Goal: Information Seeking & Learning: Learn about a topic

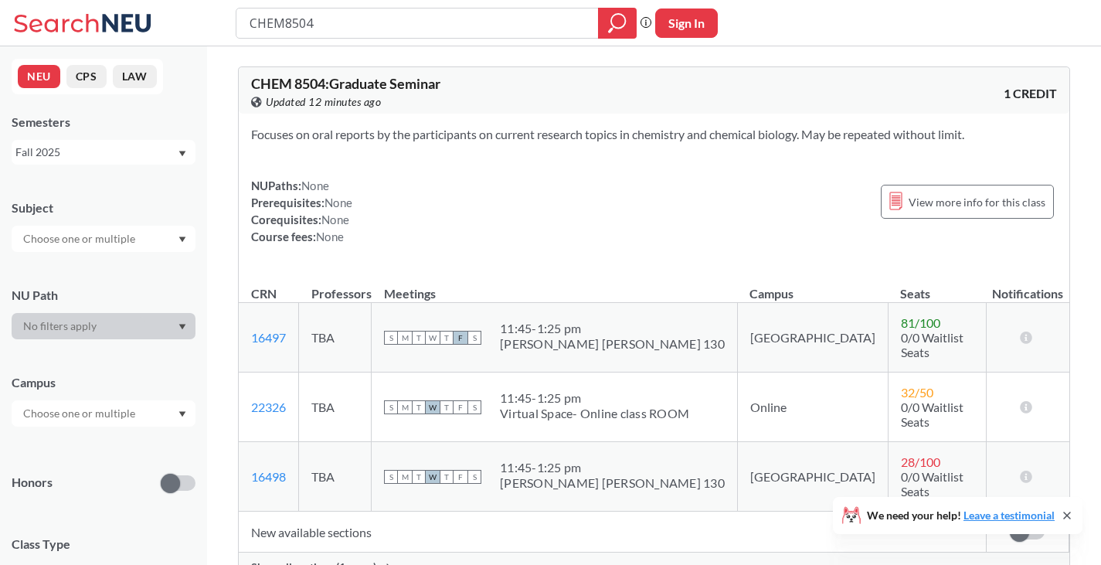
drag, startPoint x: 341, startPoint y: 19, endPoint x: 54, endPoint y: 22, distance: 286.8
click at [54, 22] on div "CHEM8504 Phrase search guarantees the exact search appears in the results. Ex. …" at bounding box center [550, 23] width 1101 height 46
type input "BINF6511"
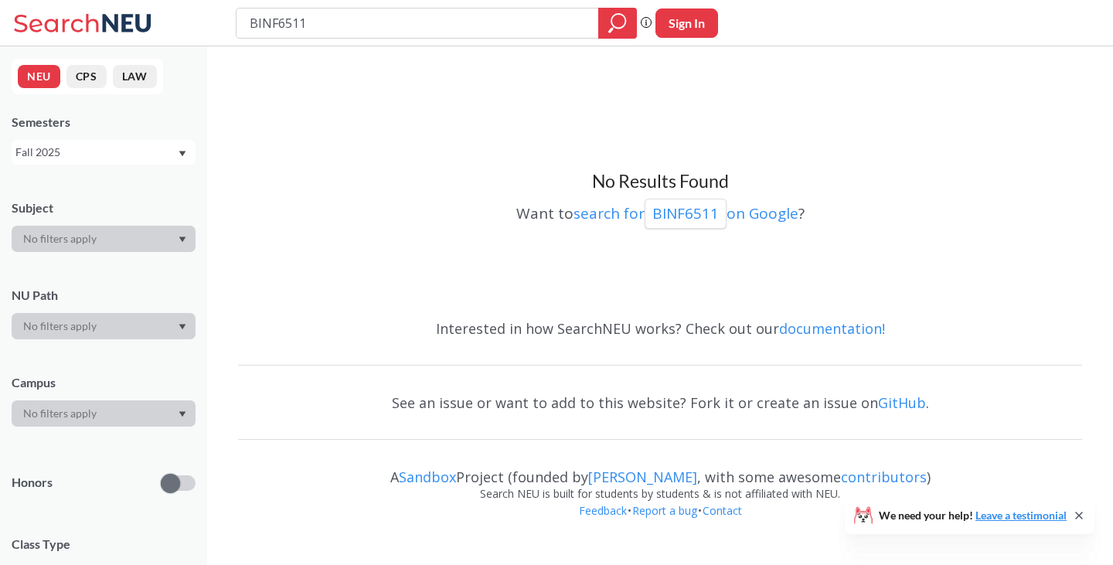
click at [138, 158] on div "Fall 2025" at bounding box center [96, 152] width 162 height 17
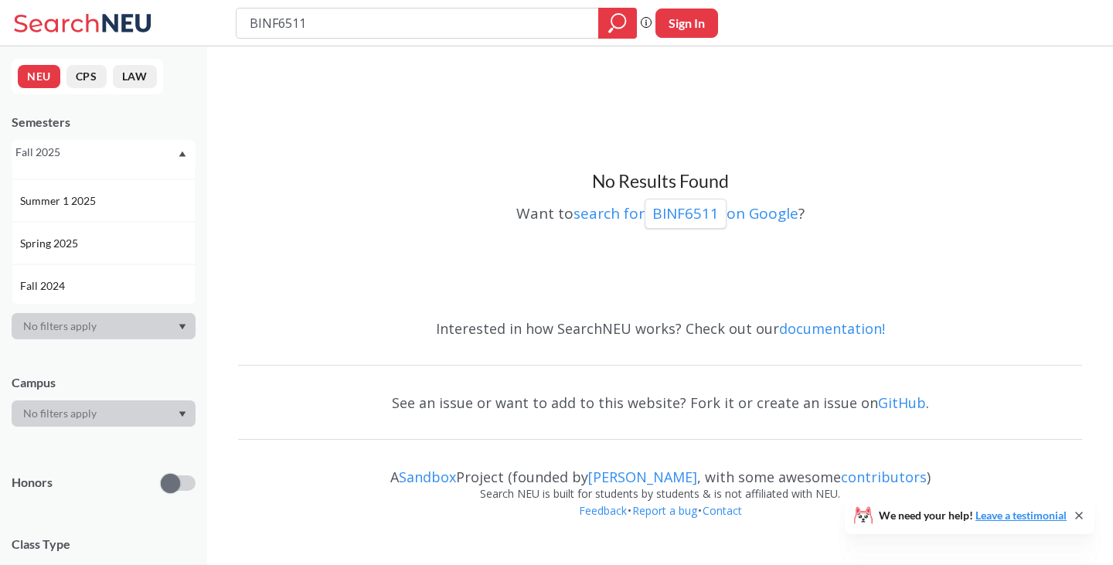
scroll to position [114, 0]
click at [85, 237] on div "Spring 2025" at bounding box center [107, 242] width 175 height 17
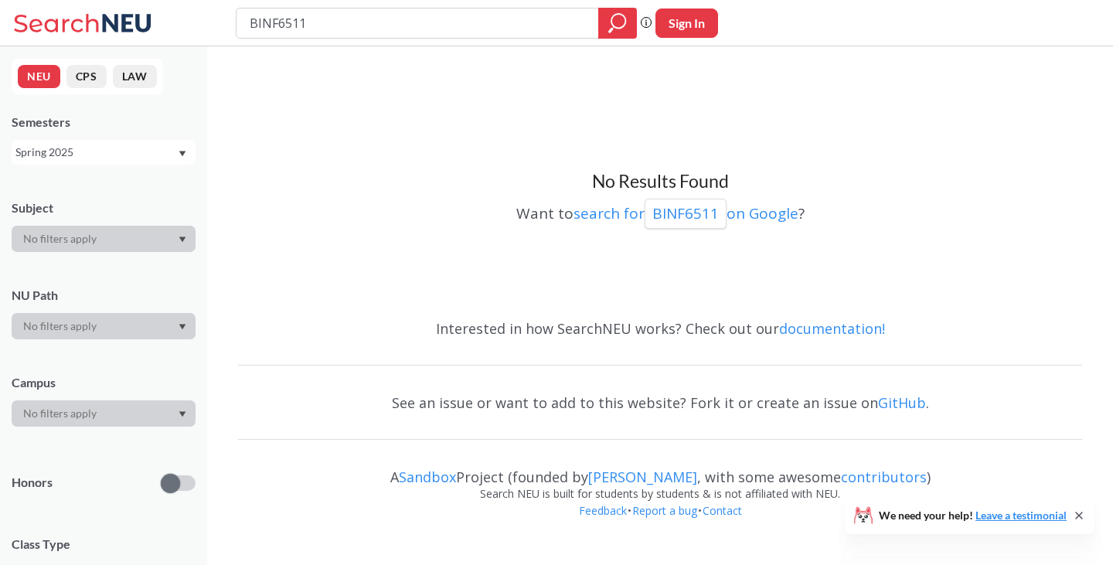
click at [104, 150] on div "Spring 2025" at bounding box center [96, 152] width 162 height 17
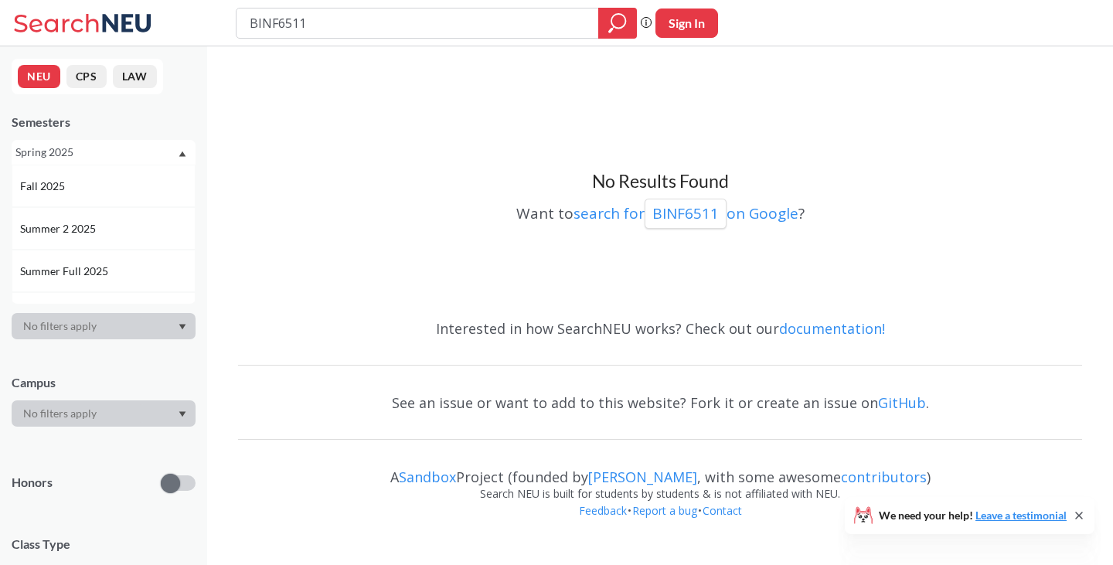
click at [95, 225] on span "Summer 2 2025" at bounding box center [59, 228] width 79 height 17
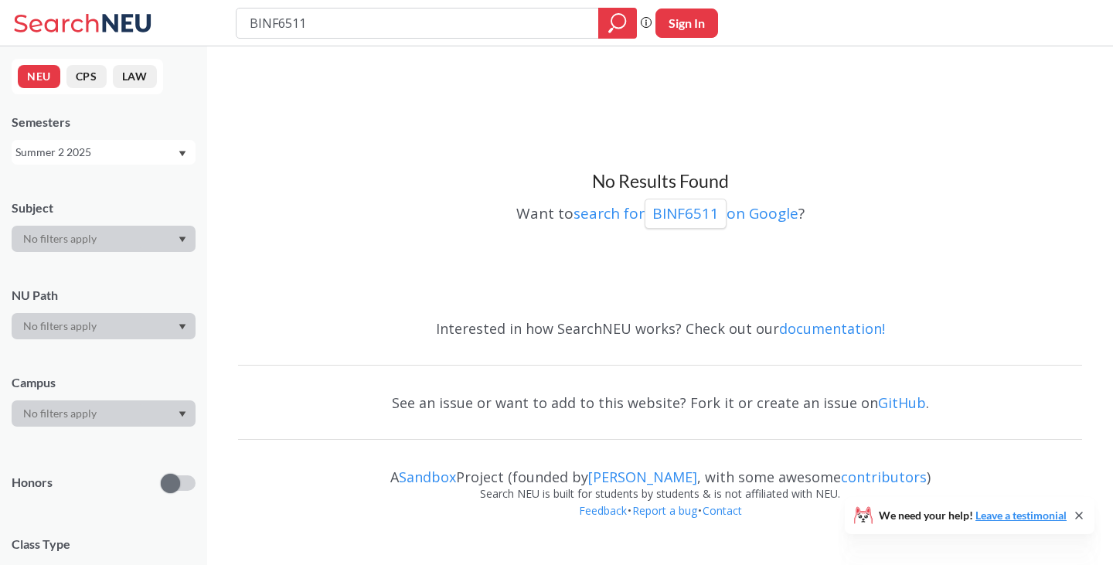
click at [94, 145] on div "Summer 2 2025" at bounding box center [96, 152] width 162 height 17
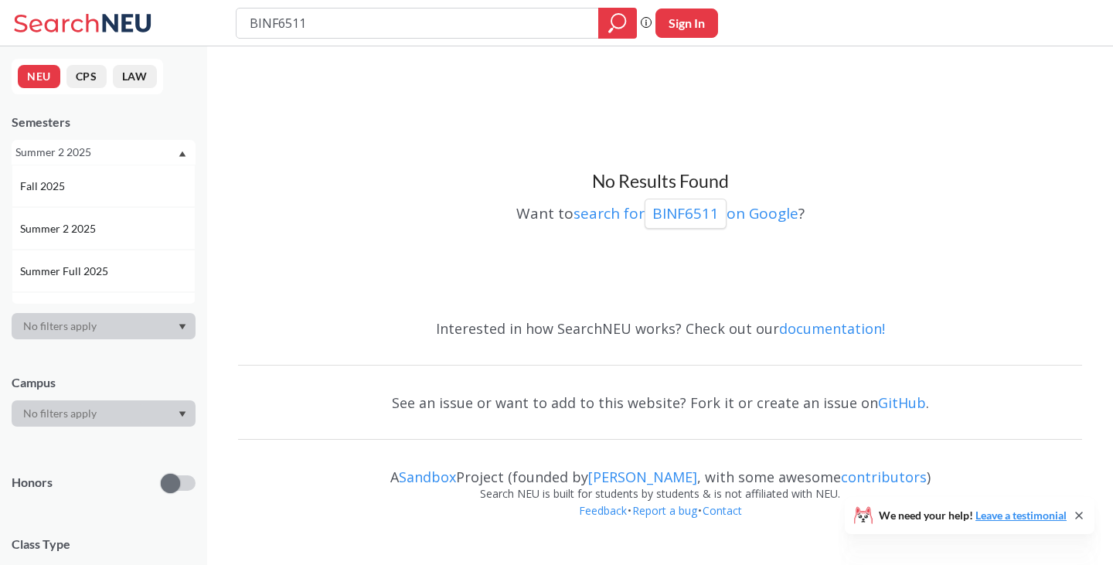
click at [90, 267] on span "Summer Full 2025" at bounding box center [65, 271] width 91 height 17
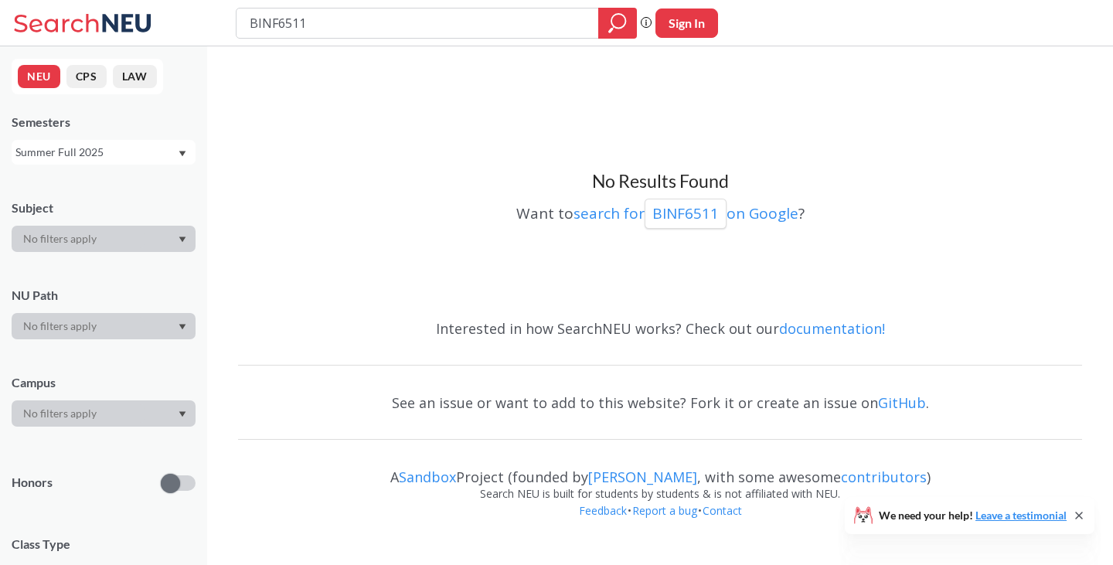
click at [94, 148] on div "Summer Full 2025" at bounding box center [96, 152] width 162 height 17
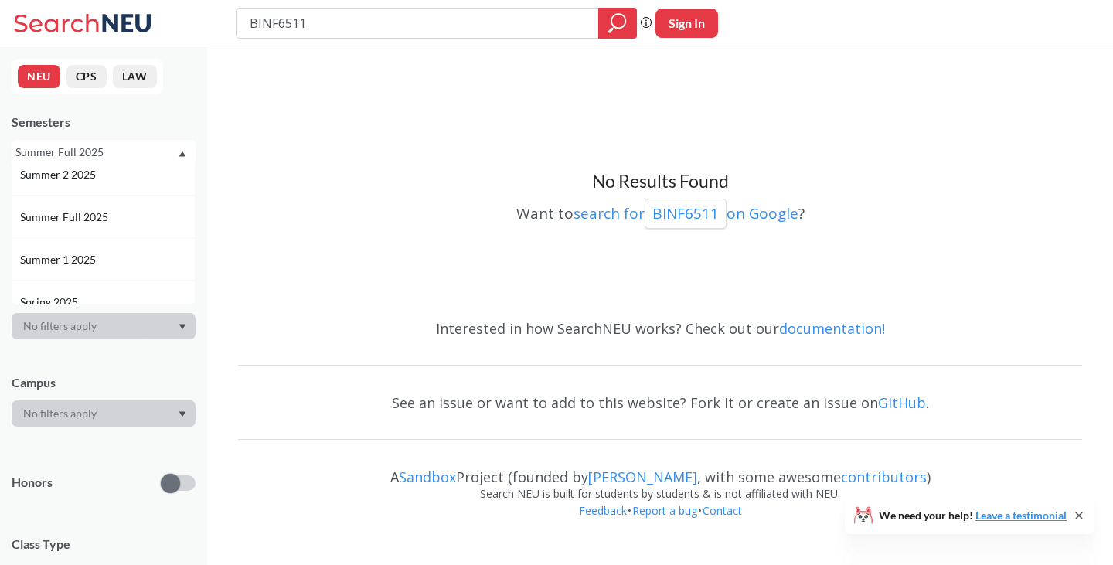
scroll to position [56, 0]
click at [85, 260] on span "Summer 1 2025" at bounding box center [59, 257] width 79 height 17
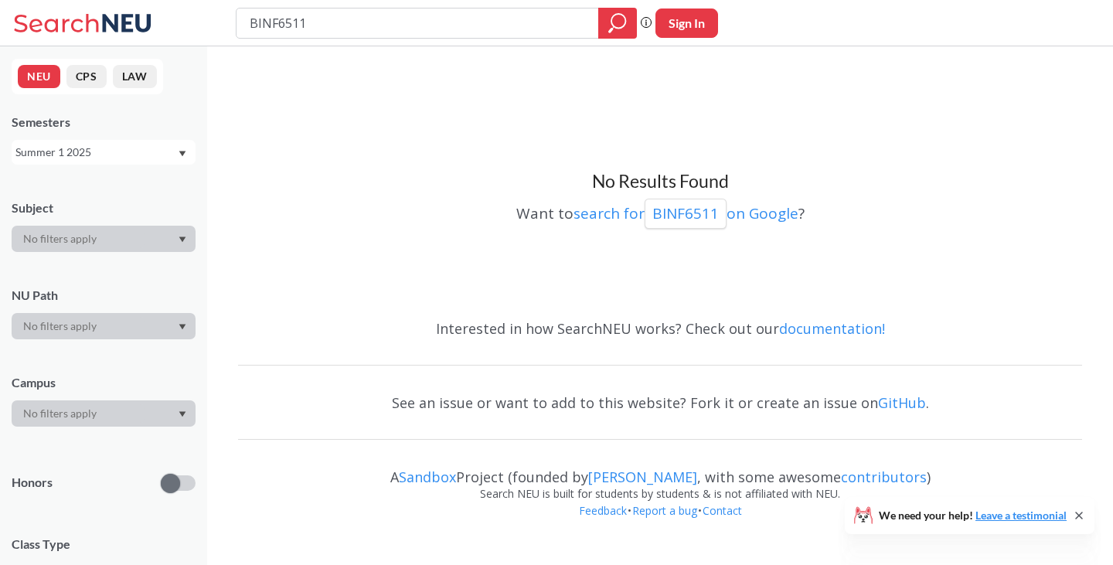
scroll to position [147, 0]
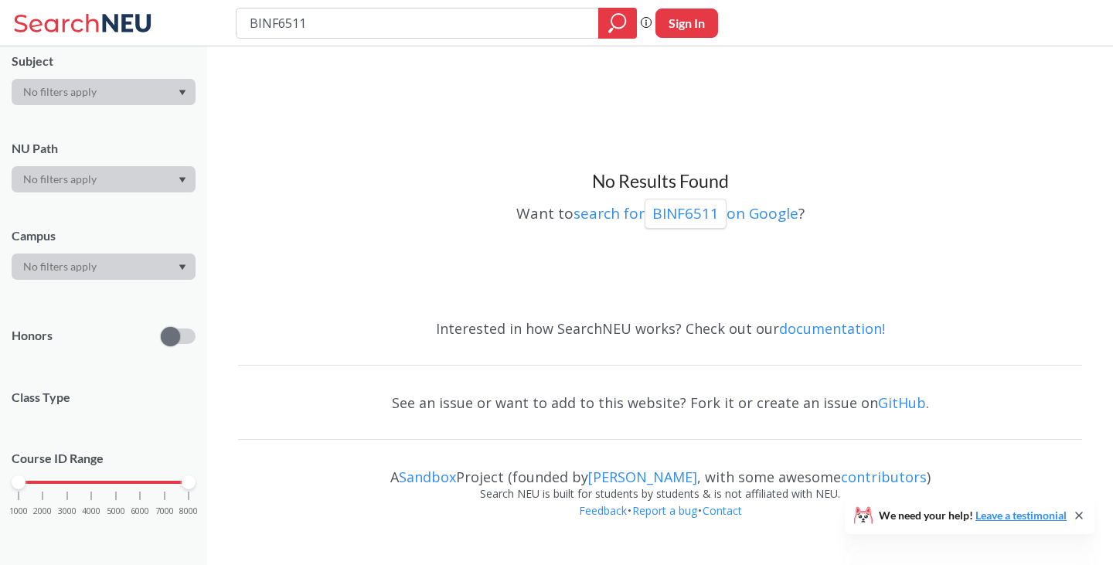
click at [188, 338] on label at bounding box center [178, 336] width 35 height 15
click at [161, 299] on input "checkbox" at bounding box center [161, 299] width 0 height 0
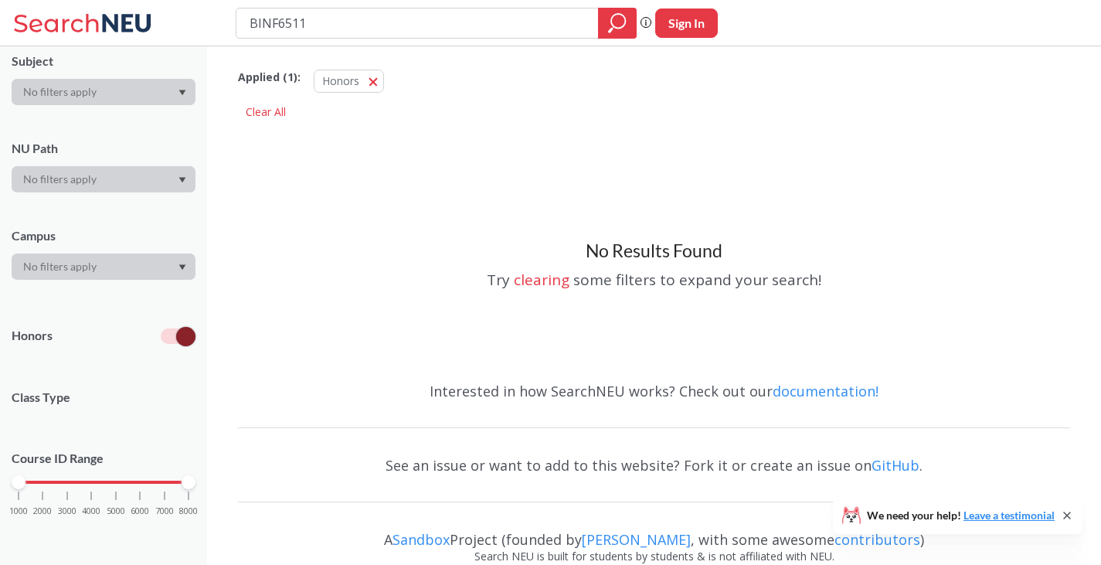
click at [168, 340] on label at bounding box center [178, 336] width 35 height 15
click at [161, 299] on input "checkbox" at bounding box center [161, 299] width 0 height 0
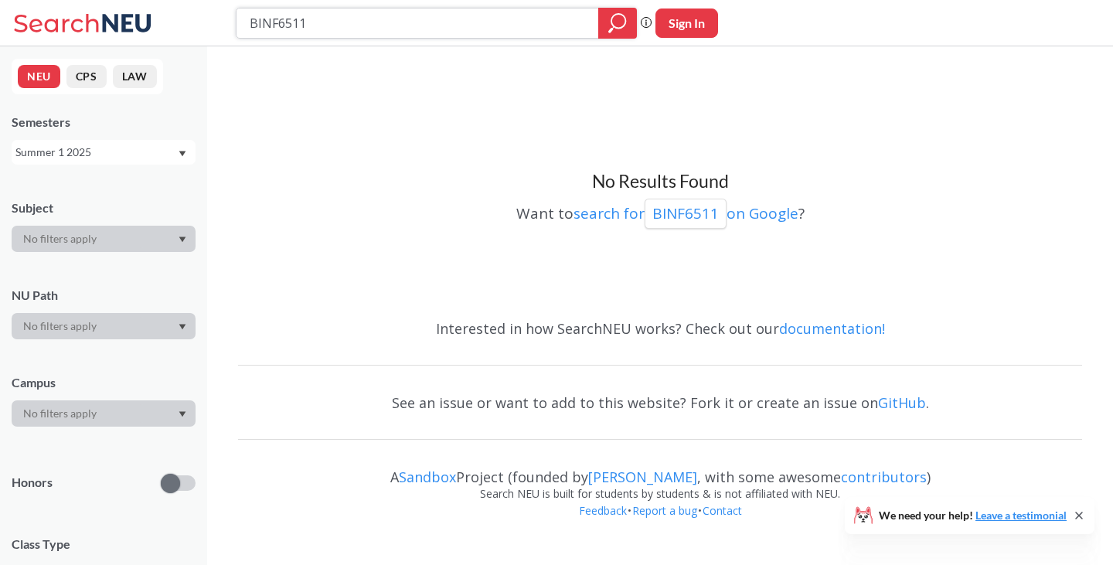
click at [278, 20] on input "BINF6511" at bounding box center [417, 23] width 339 height 26
type input "BINF 6511"
